Goal: Task Accomplishment & Management: Complete application form

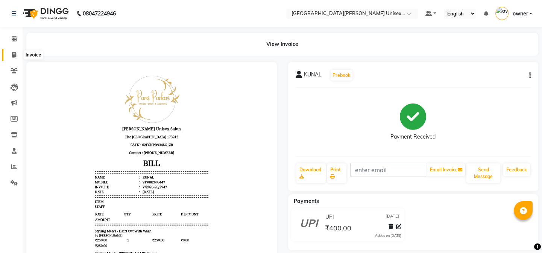
click at [12, 55] on icon at bounding box center [14, 55] width 4 height 6
select select "service"
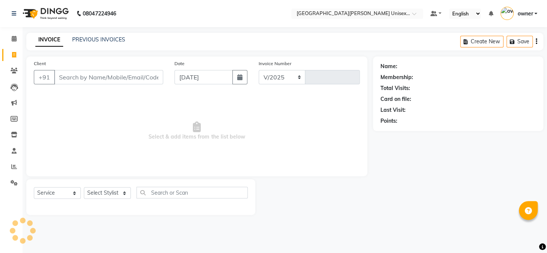
select select "7055"
type input "2948"
click at [80, 72] on input "Client" at bounding box center [108, 77] width 109 height 14
type input "8750313059"
click at [155, 71] on button "Add Client" at bounding box center [144, 77] width 39 height 14
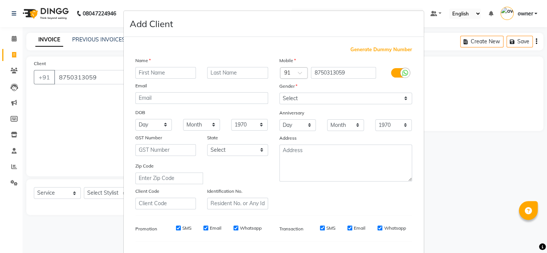
click at [186, 74] on input "text" at bounding box center [165, 73] width 61 height 12
type input "sandeep"
drag, startPoint x: 349, startPoint y: 99, endPoint x: 351, endPoint y: 103, distance: 5.2
click at [349, 99] on select "Select [DEMOGRAPHIC_DATA] [DEMOGRAPHIC_DATA] Other Prefer Not To Say" at bounding box center [346, 99] width 133 height 12
select select "[DEMOGRAPHIC_DATA]"
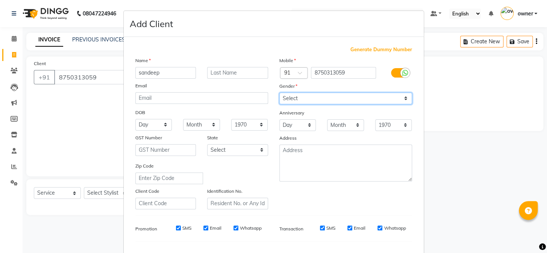
click at [280, 93] on select "Select [DEMOGRAPHIC_DATA] [DEMOGRAPHIC_DATA] Other Prefer Not To Say" at bounding box center [346, 99] width 133 height 12
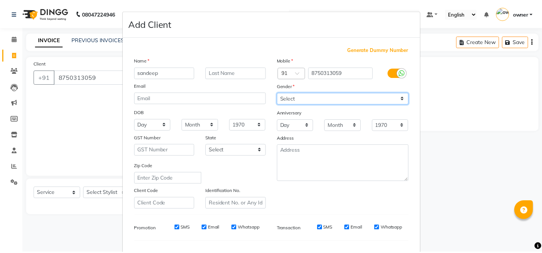
scroll to position [97, 0]
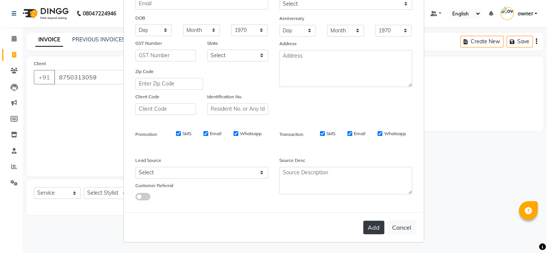
click at [375, 226] on button "Add" at bounding box center [373, 227] width 21 height 14
select select
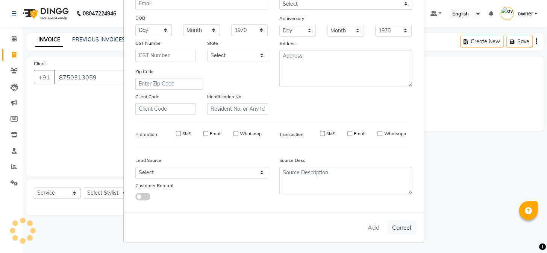
select select
checkbox input "false"
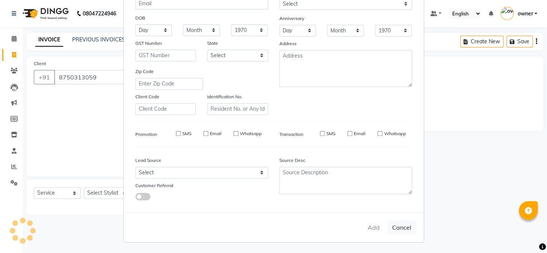
checkbox input "false"
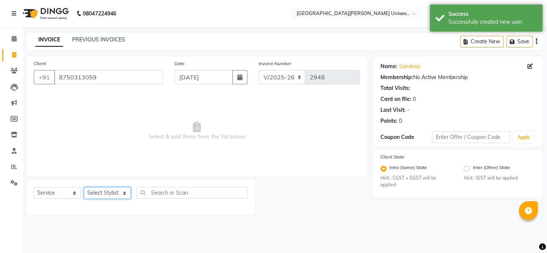
click at [93, 192] on select "Select Stylist anjali [PERSON_NAME] [PERSON_NAME] styler [PERSON_NAME] [PERSON_…" at bounding box center [107, 193] width 47 height 12
select select "86130"
click at [84, 187] on select "Select Stylist anjali [PERSON_NAME] [PERSON_NAME] styler [PERSON_NAME] [PERSON_…" at bounding box center [107, 193] width 47 height 12
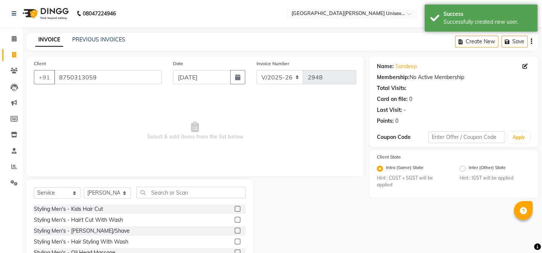
click at [235, 209] on label at bounding box center [238, 209] width 6 height 6
click at [235, 209] on input "checkbox" at bounding box center [237, 209] width 5 height 5
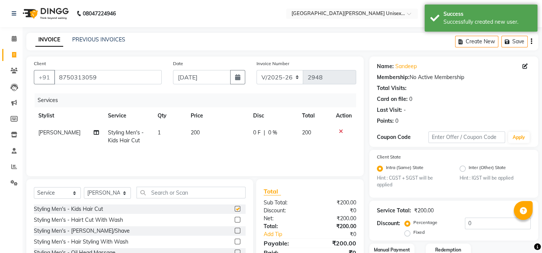
checkbox input "false"
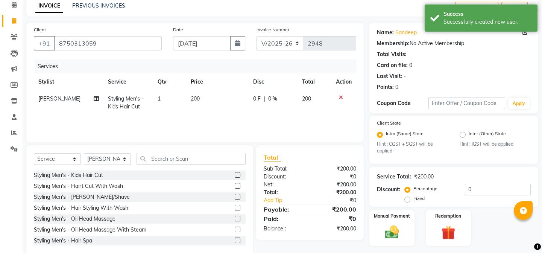
scroll to position [54, 0]
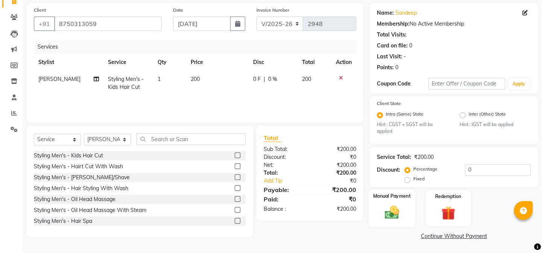
click at [398, 207] on img at bounding box center [391, 212] width 23 height 17
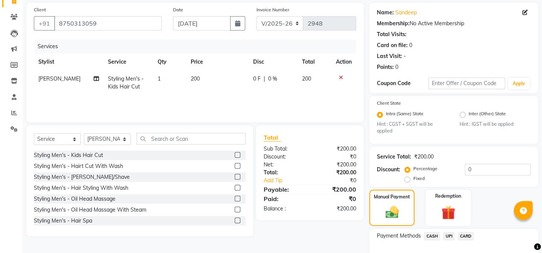
click at [433, 237] on span "CASH" at bounding box center [432, 236] width 16 height 9
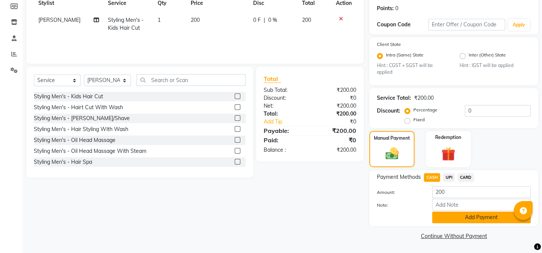
click at [469, 219] on button "Add Payment" at bounding box center [481, 217] width 99 height 12
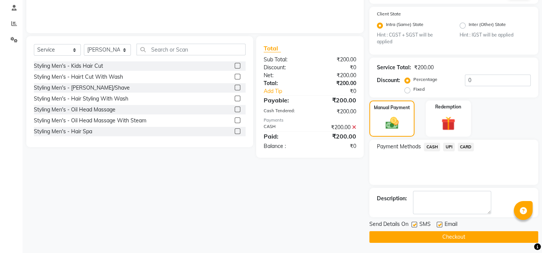
scroll to position [144, 0]
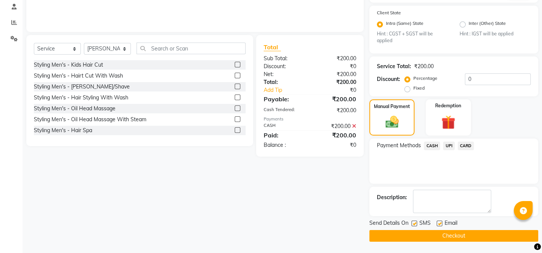
click at [436, 234] on button "Checkout" at bounding box center [453, 236] width 169 height 12
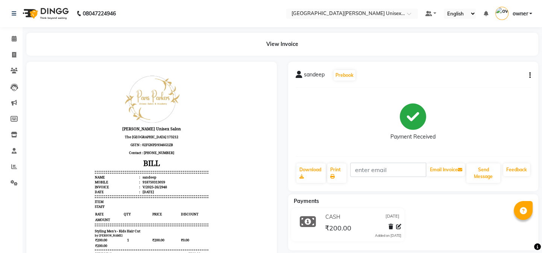
scroll to position [46, 0]
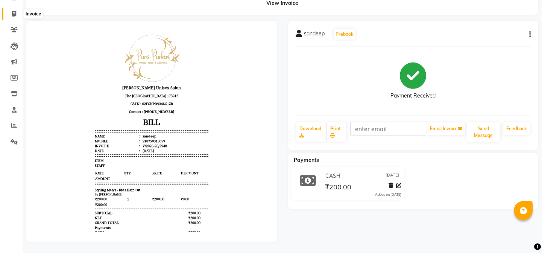
click at [15, 11] on icon at bounding box center [14, 14] width 4 height 6
select select "service"
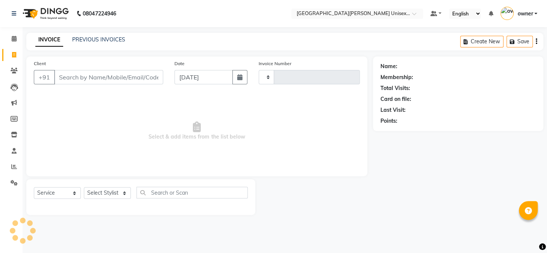
type input "2949"
select select "7055"
drag, startPoint x: 91, startPoint y: 83, endPoint x: 102, endPoint y: 85, distance: 11.1
click at [93, 82] on input "Client" at bounding box center [108, 77] width 109 height 14
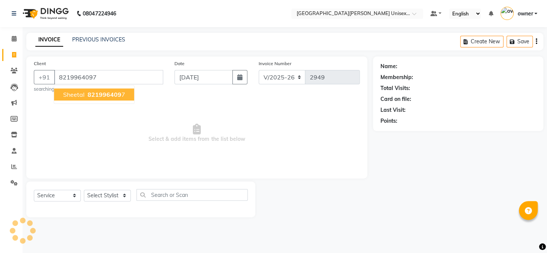
type input "8219964097"
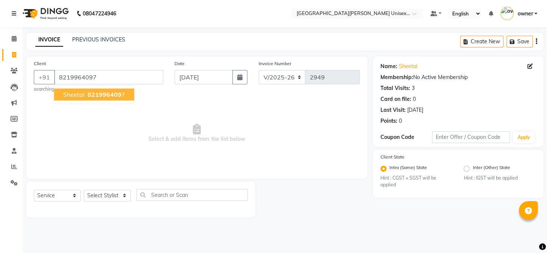
click at [93, 94] on span "821996409" at bounding box center [105, 95] width 34 height 8
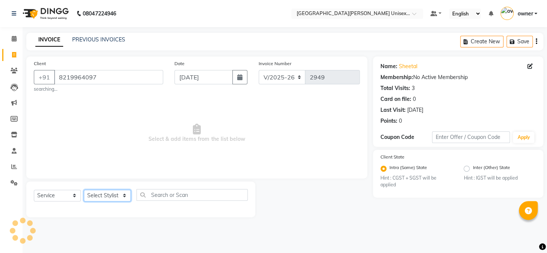
click at [113, 196] on select "Select Stylist anjali [PERSON_NAME] [PERSON_NAME] styler [PERSON_NAME] [PERSON_…" at bounding box center [107, 196] width 47 height 12
select select "58739"
click at [84, 190] on select "Select Stylist anjali [PERSON_NAME] [PERSON_NAME] styler [PERSON_NAME] [PERSON_…" at bounding box center [107, 196] width 47 height 12
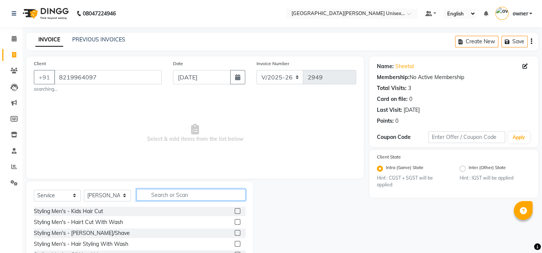
click at [155, 196] on input "text" at bounding box center [191, 195] width 109 height 12
type input "body"
click at [235, 212] on label at bounding box center [238, 211] width 6 height 6
click at [235, 212] on input "checkbox" at bounding box center [237, 211] width 5 height 5
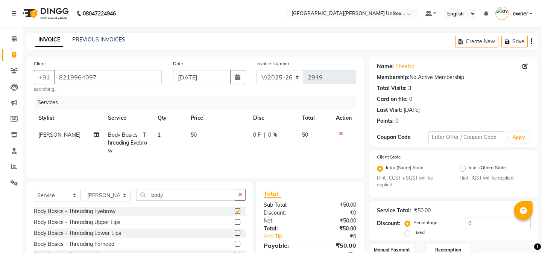
checkbox input "false"
click at [235, 224] on label at bounding box center [238, 222] width 6 height 6
click at [235, 224] on input "checkbox" at bounding box center [237, 222] width 5 height 5
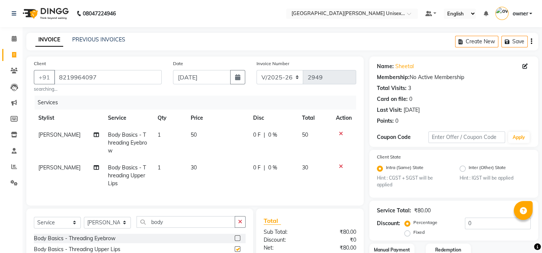
checkbox input "false"
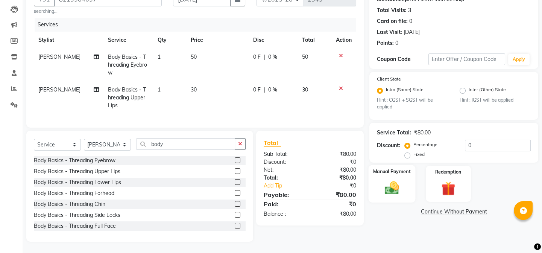
click at [398, 180] on img at bounding box center [391, 188] width 23 height 17
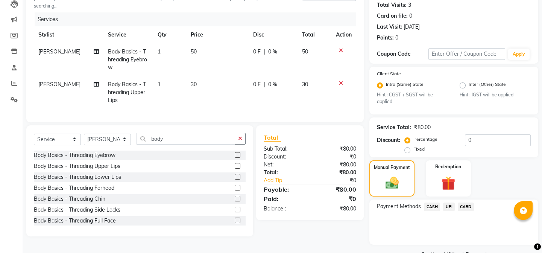
click at [448, 206] on span "UPI" at bounding box center [449, 206] width 12 height 9
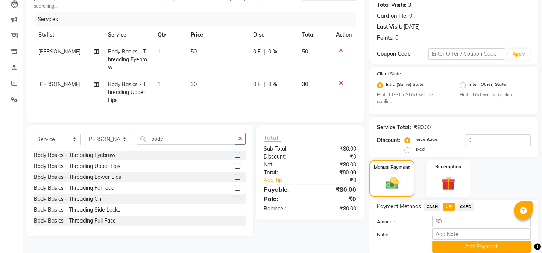
scroll to position [113, 0]
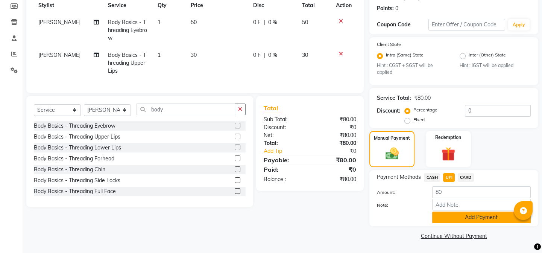
click at [471, 213] on button "Add Payment" at bounding box center [481, 217] width 99 height 12
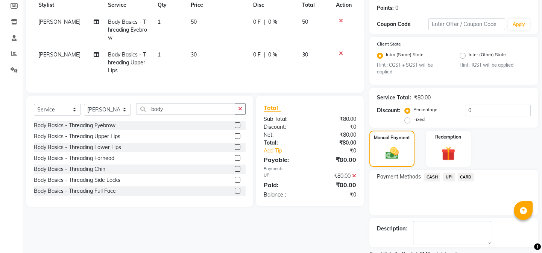
scroll to position [144, 0]
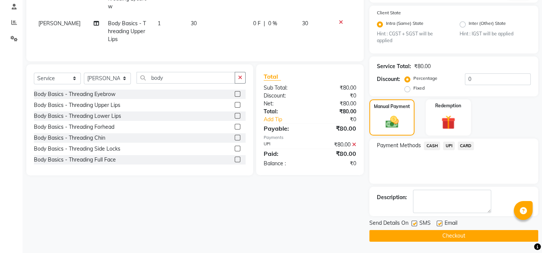
click at [430, 241] on button "Checkout" at bounding box center [453, 236] width 169 height 12
